Goal: Information Seeking & Learning: Learn about a topic

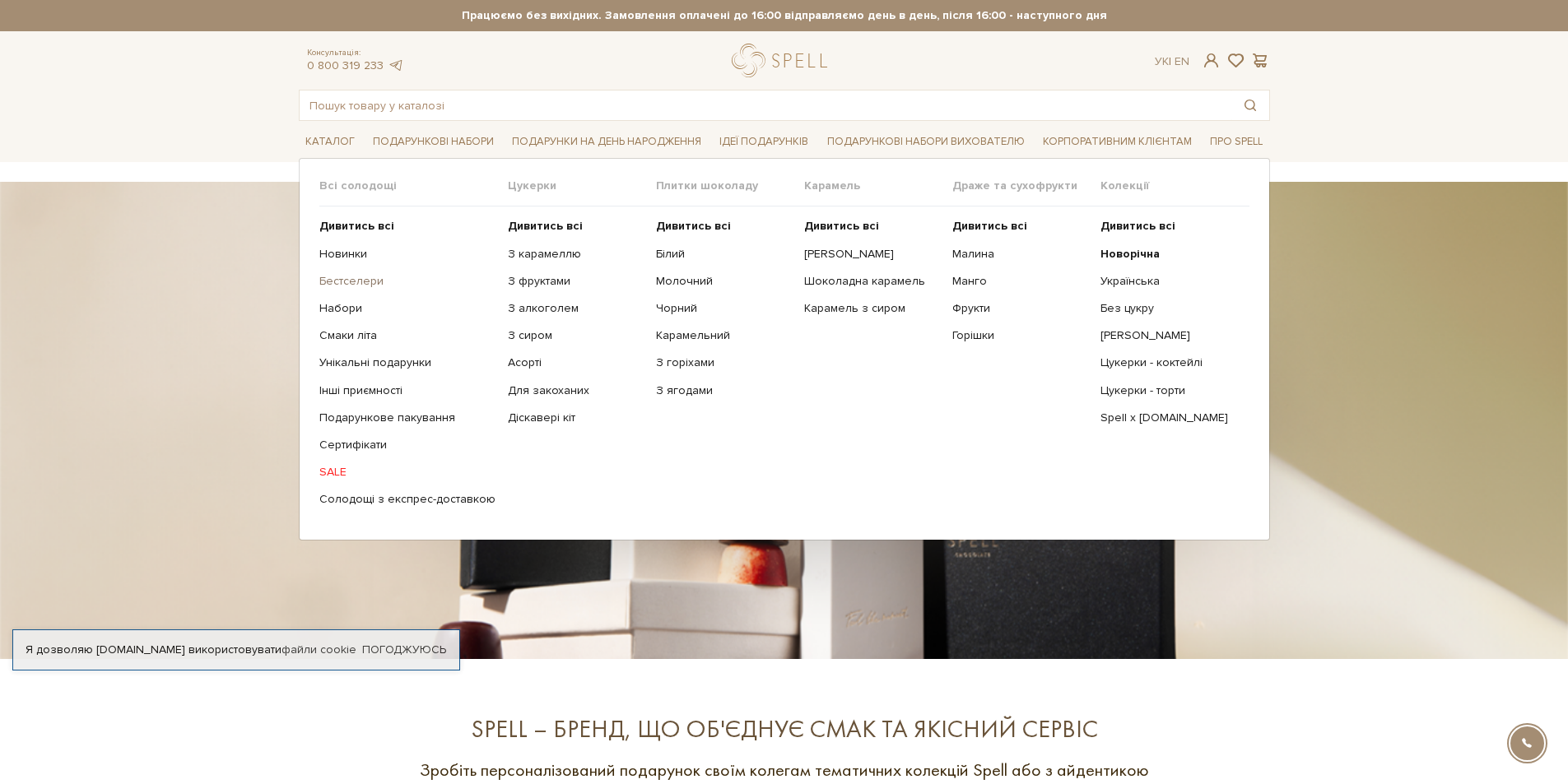
click at [348, 281] on link "Бестселери" at bounding box center [407, 282] width 176 height 15
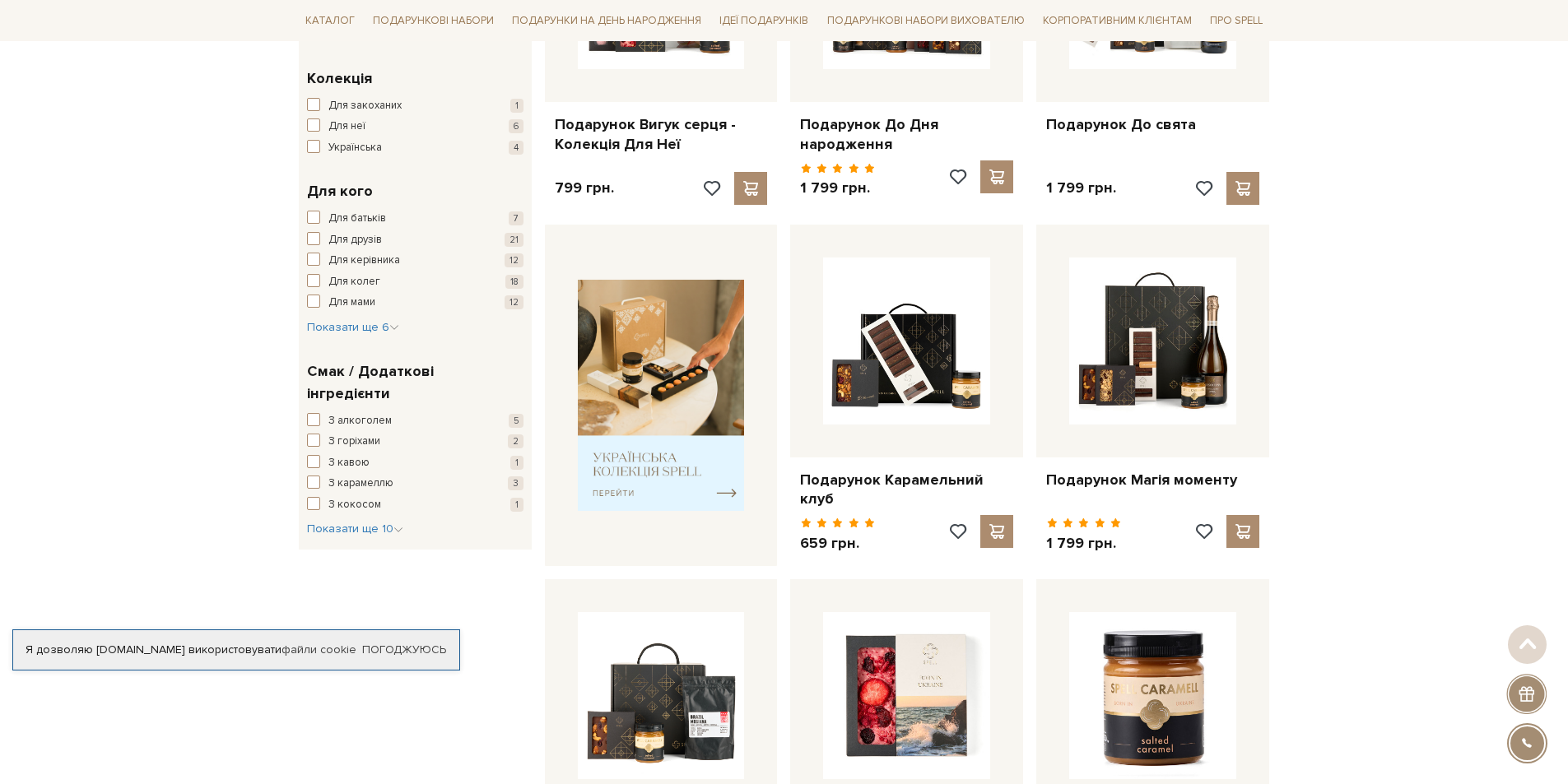
scroll to position [494, 0]
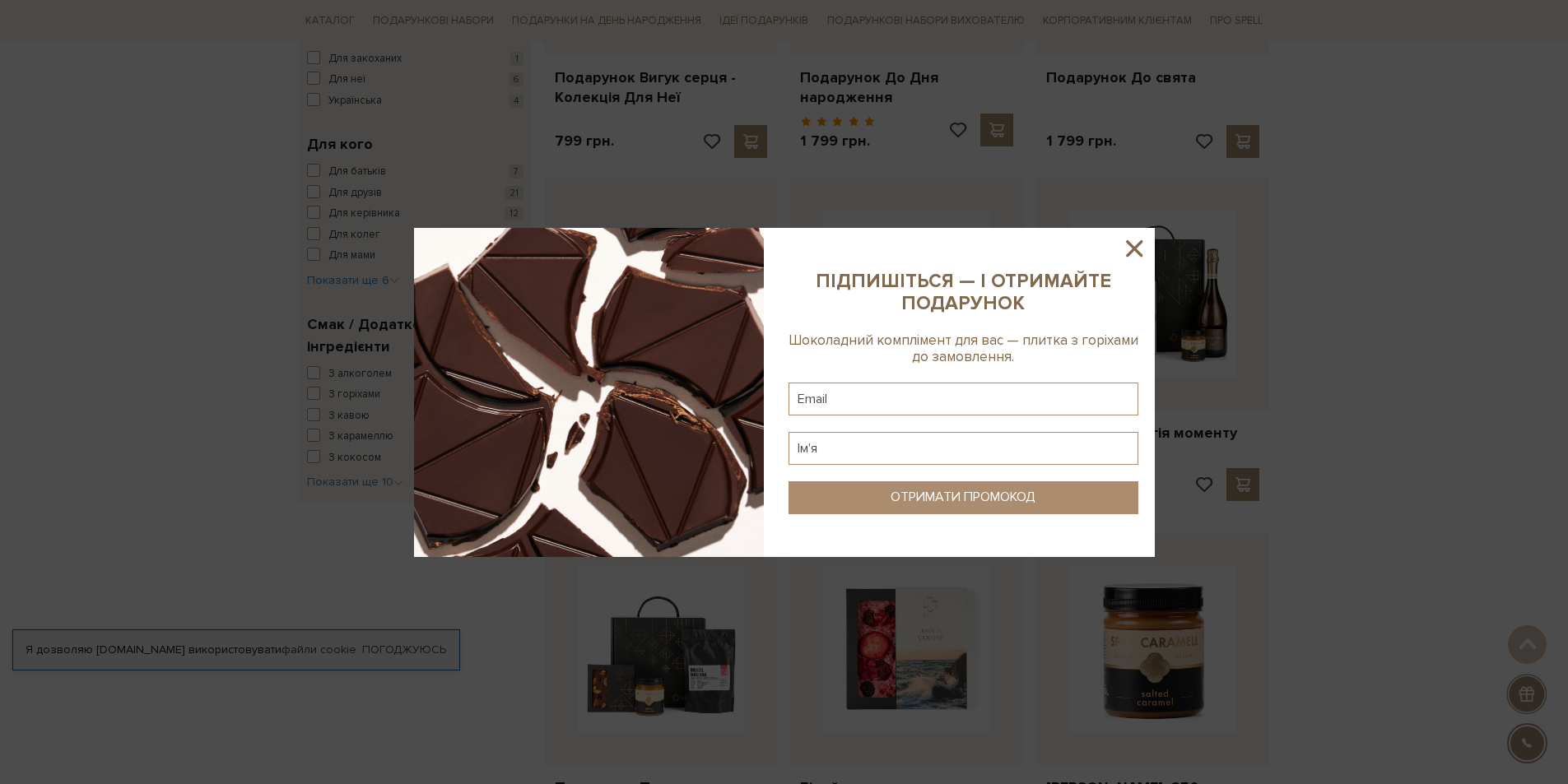
click at [1511, 294] on div at bounding box center [784, 392] width 1568 height 784
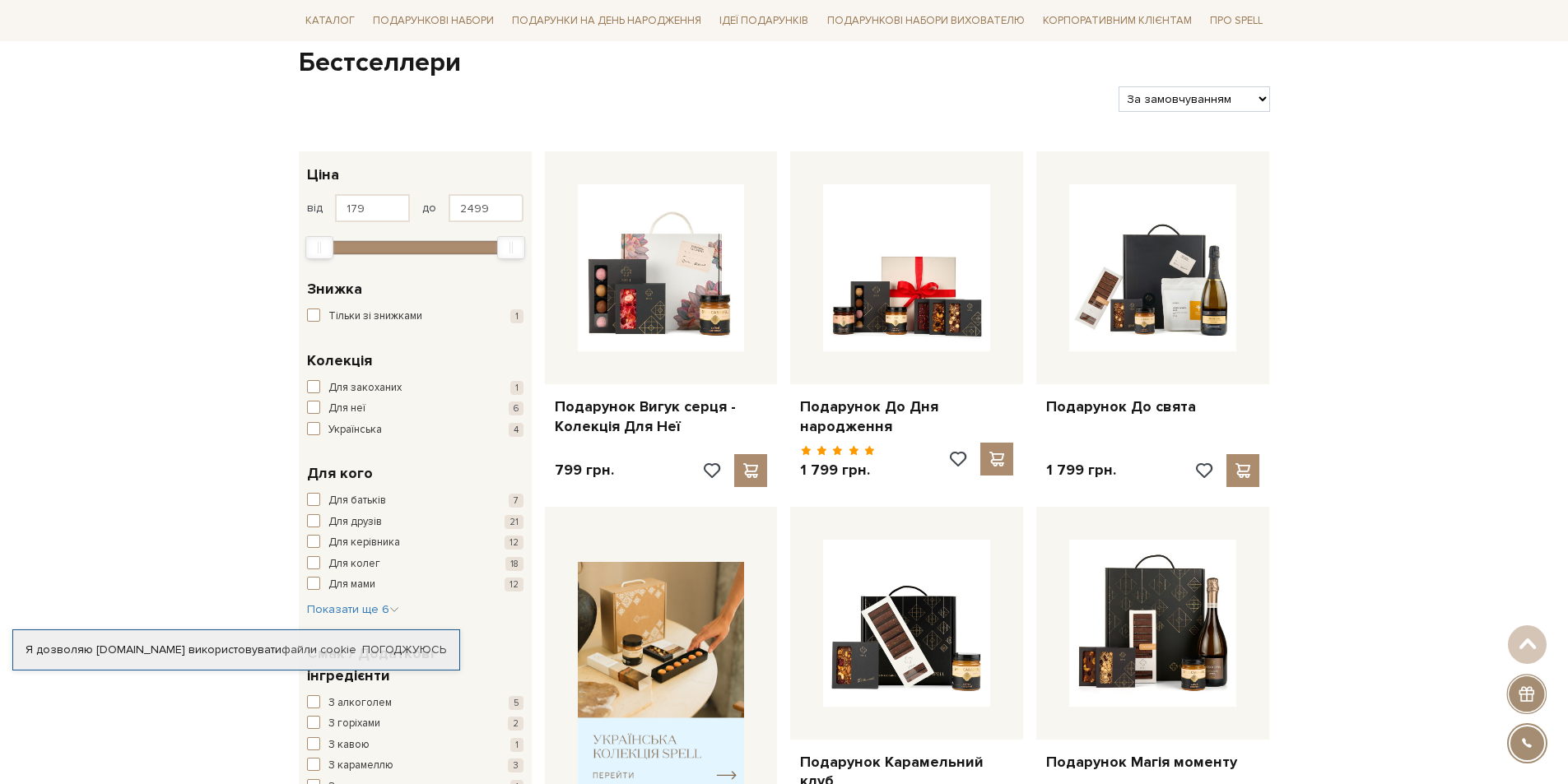
scroll to position [0, 0]
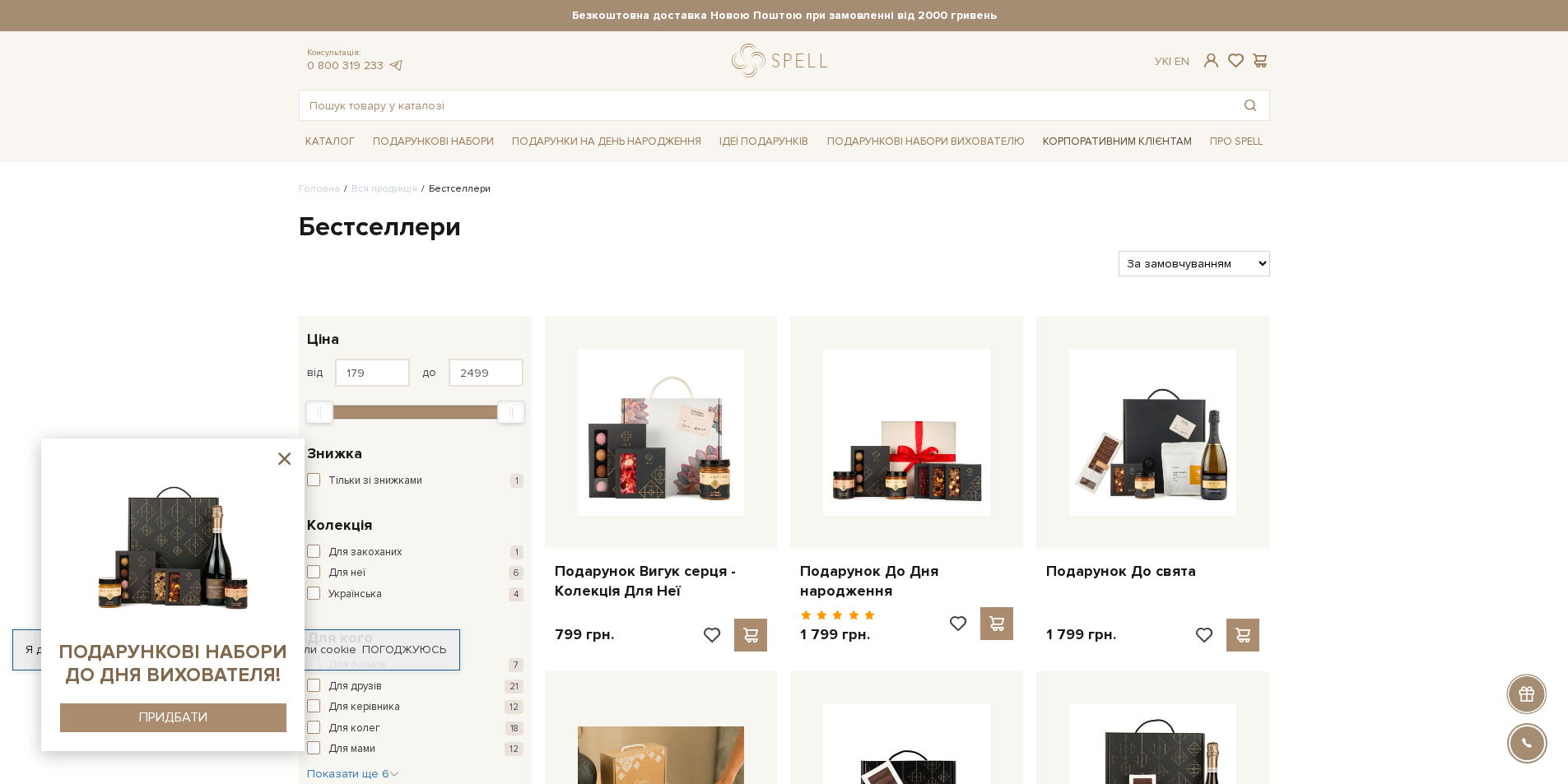
click at [1092, 145] on link "Корпоративним клієнтам" at bounding box center [1117, 141] width 162 height 28
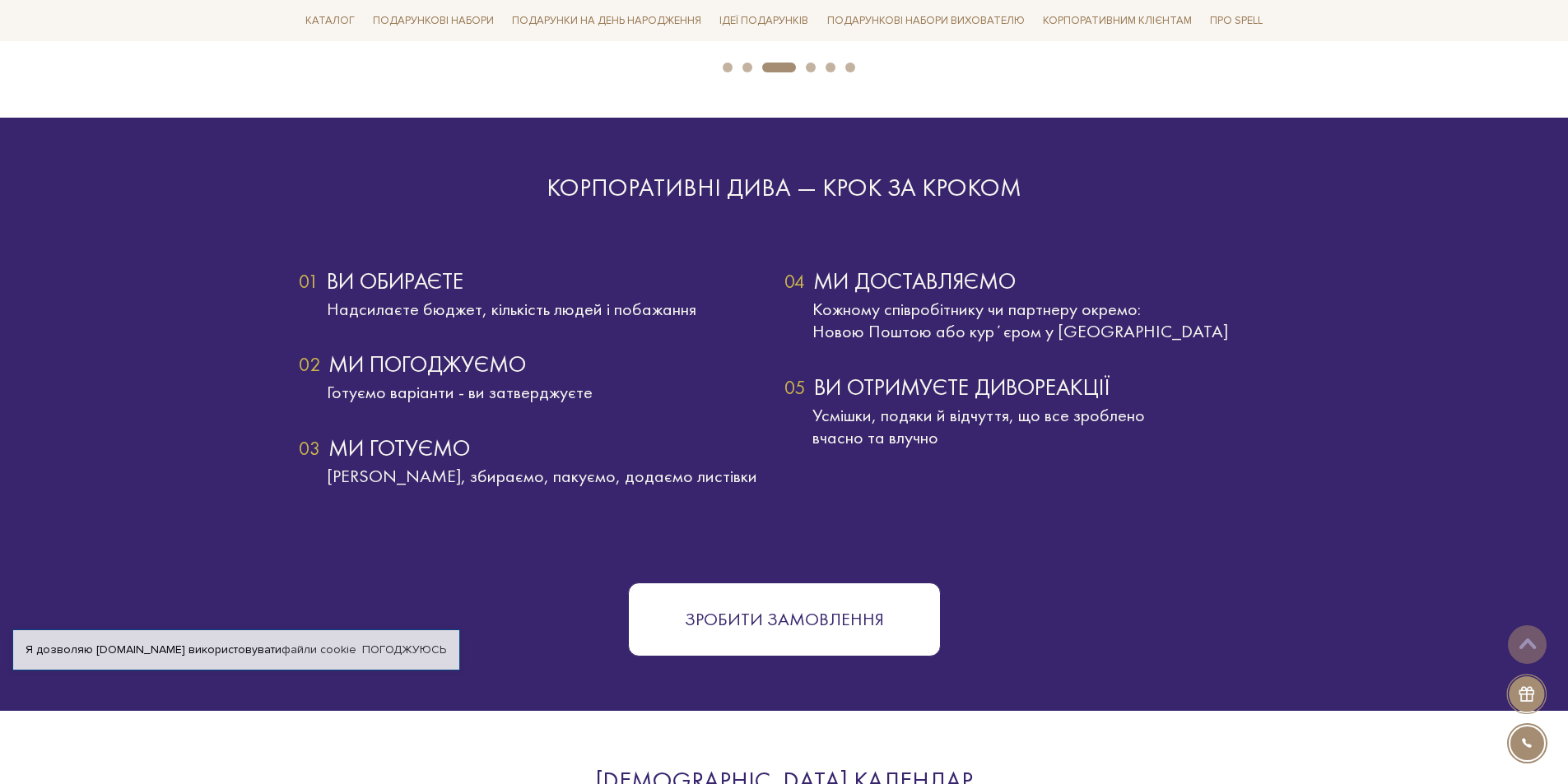
scroll to position [2881, 0]
